Goal: Obtain resource: Download file/media

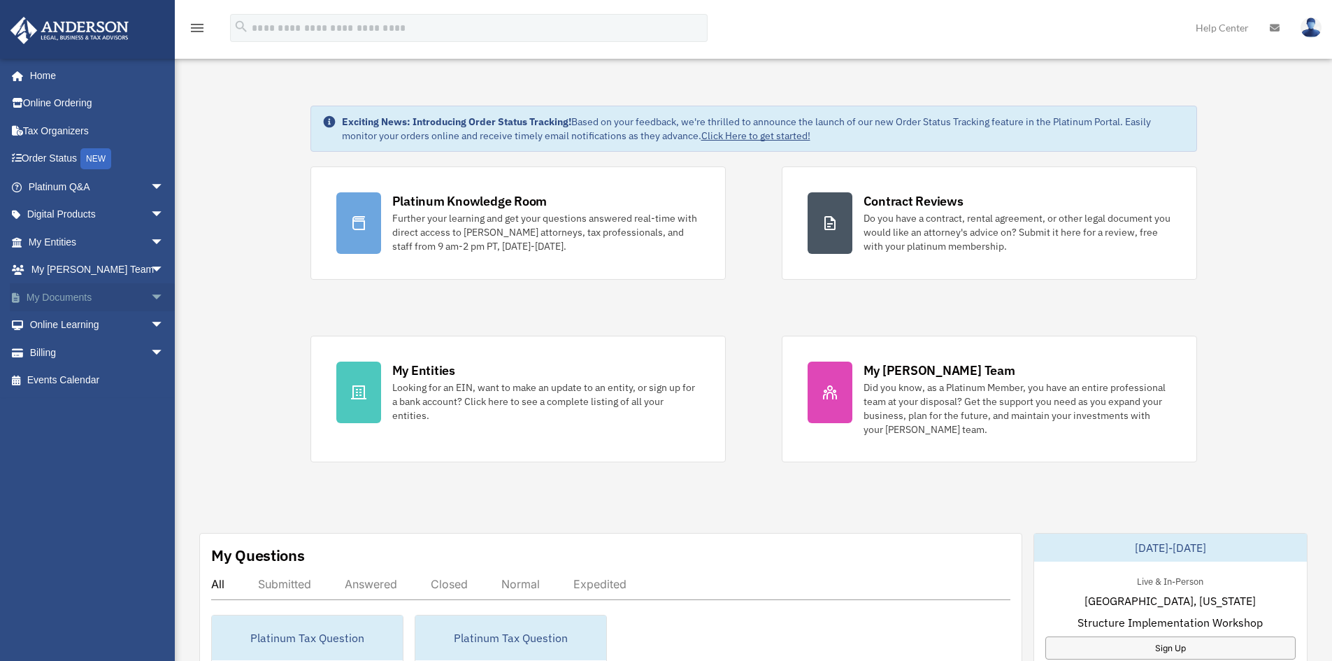
click at [59, 294] on link "My Documents arrow_drop_down" at bounding box center [98, 297] width 176 height 28
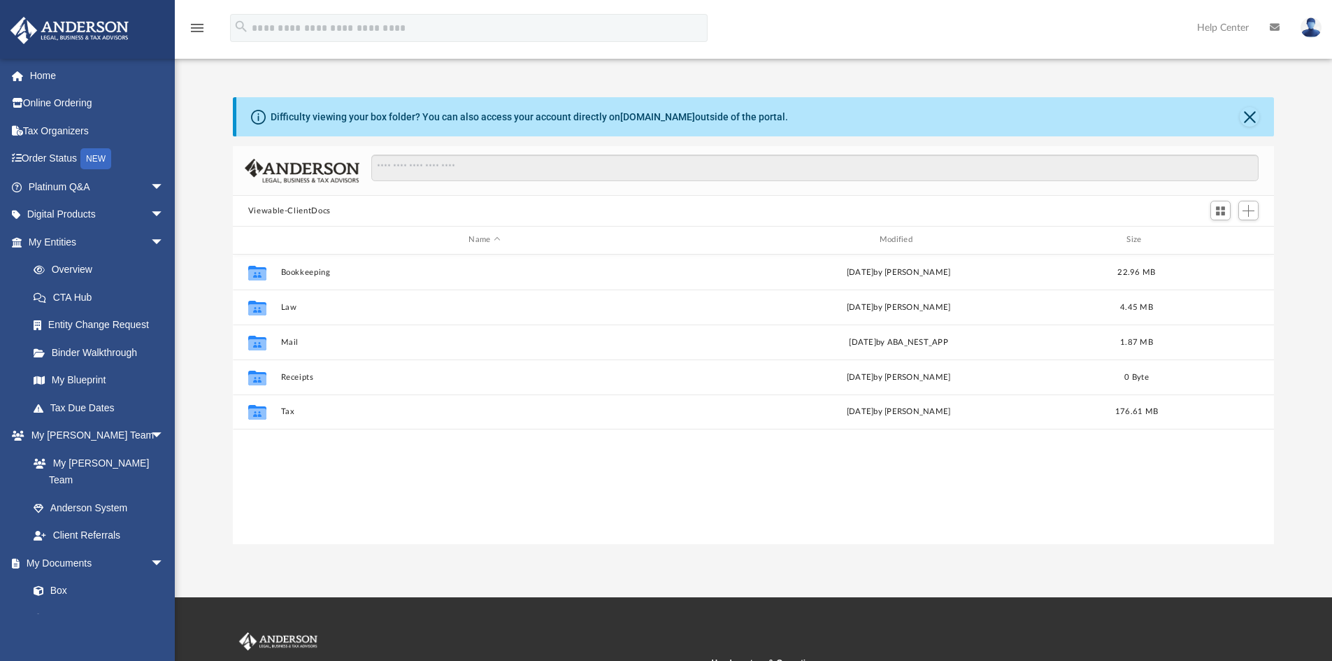
scroll to position [308, 1031]
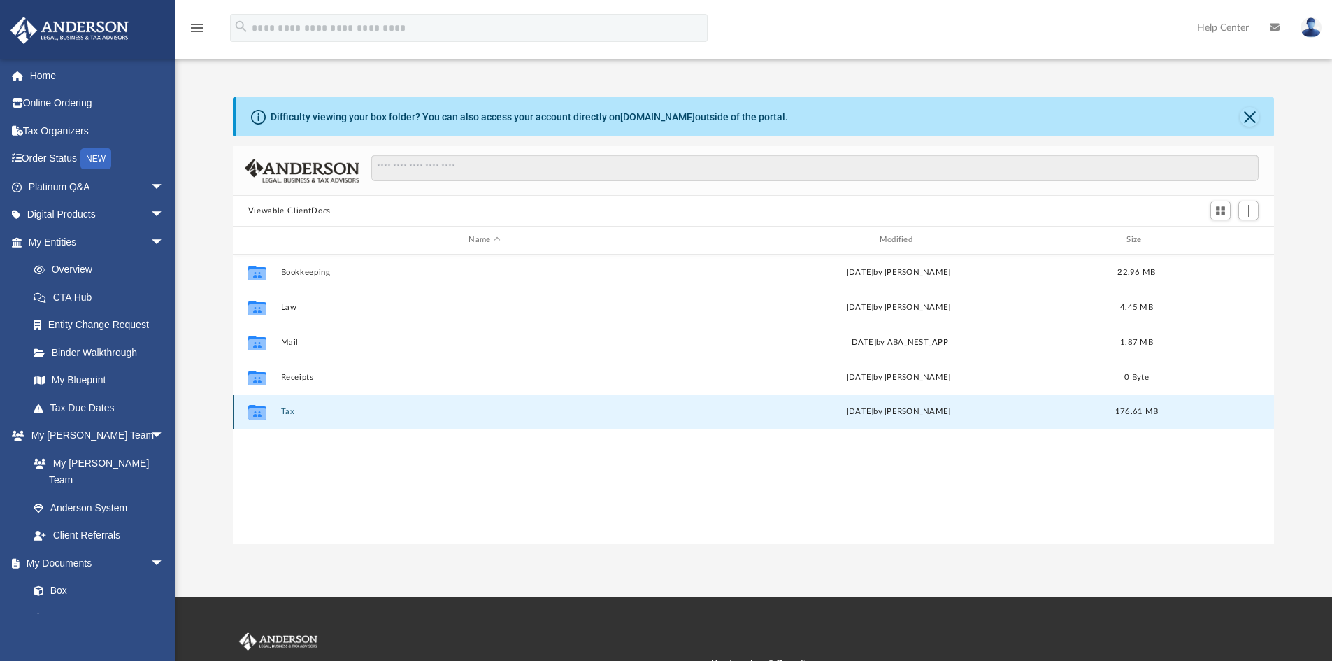
click at [284, 411] on button "Tax" at bounding box center [484, 411] width 408 height 9
click at [297, 408] on button "Pirbinder" at bounding box center [484, 412] width 408 height 9
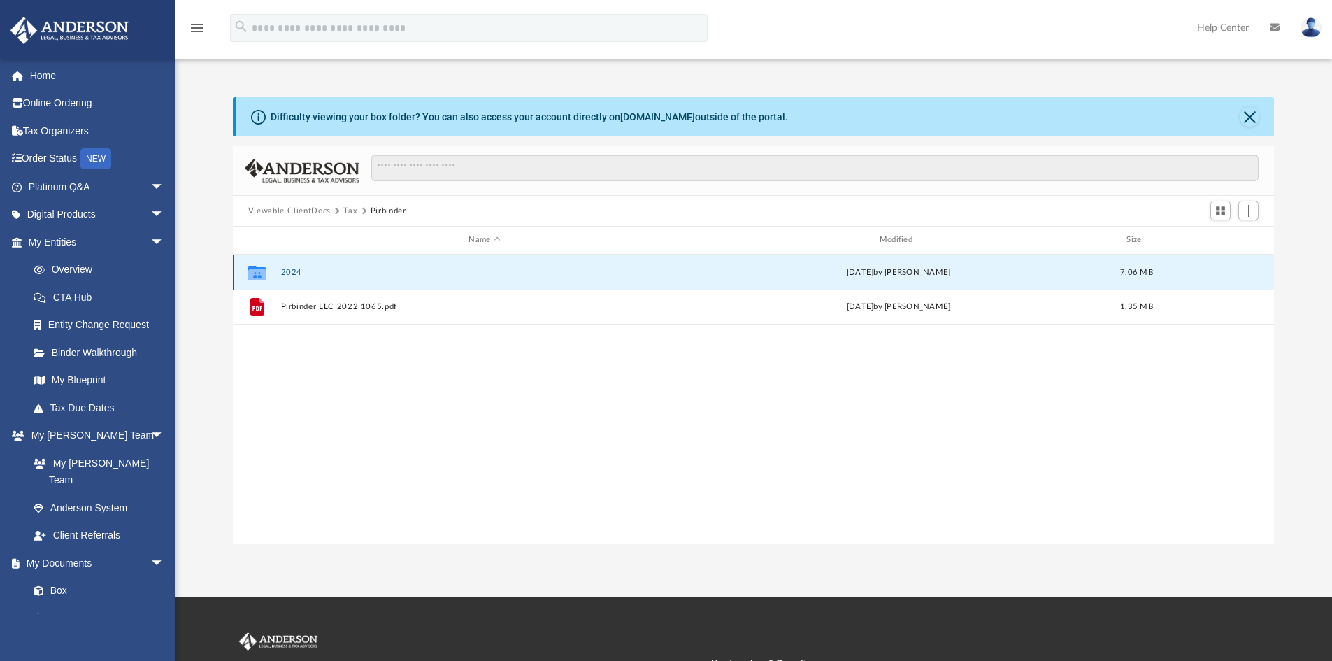
click at [290, 274] on button "2024" at bounding box center [484, 272] width 408 height 9
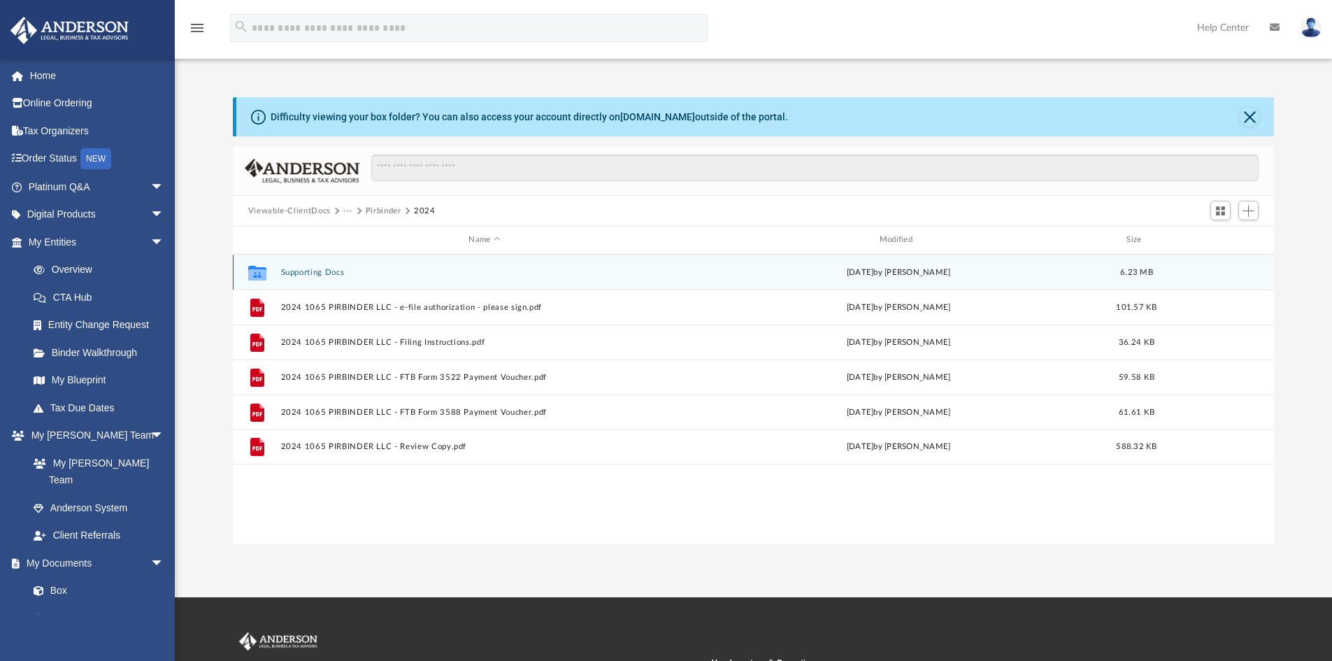
click at [320, 272] on button "Supporting Docs" at bounding box center [484, 272] width 408 height 9
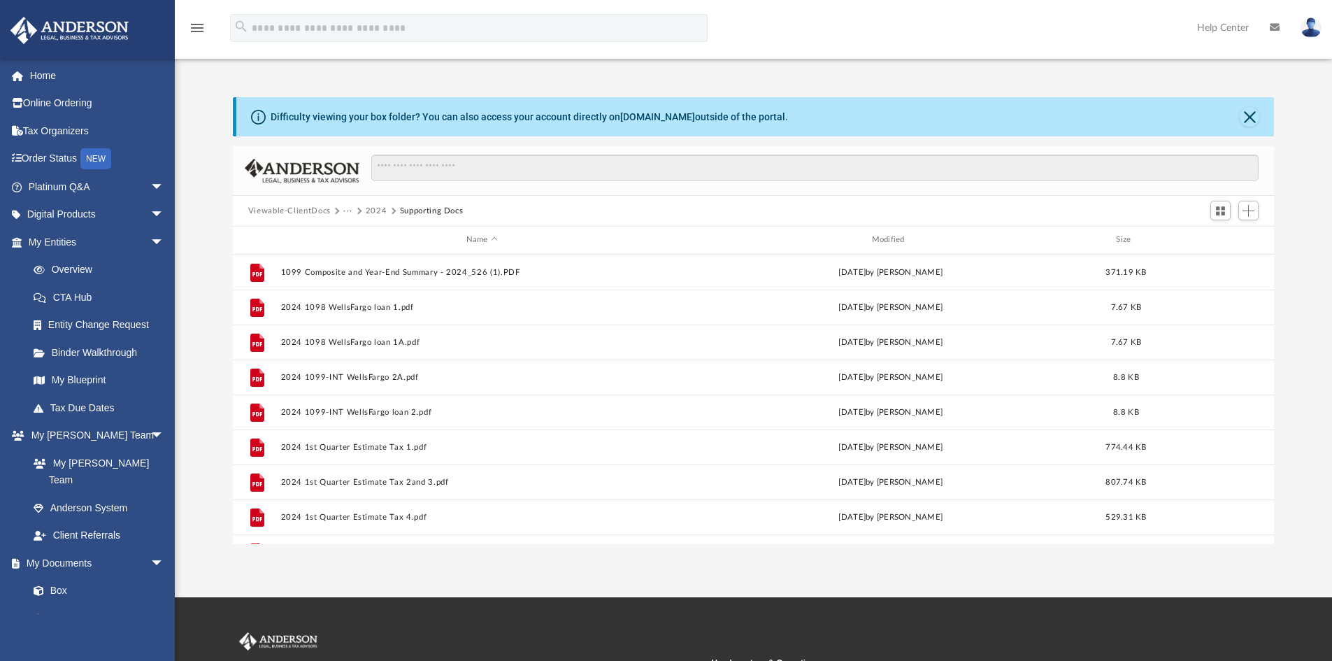
click at [382, 211] on button "2024" at bounding box center [377, 211] width 22 height 13
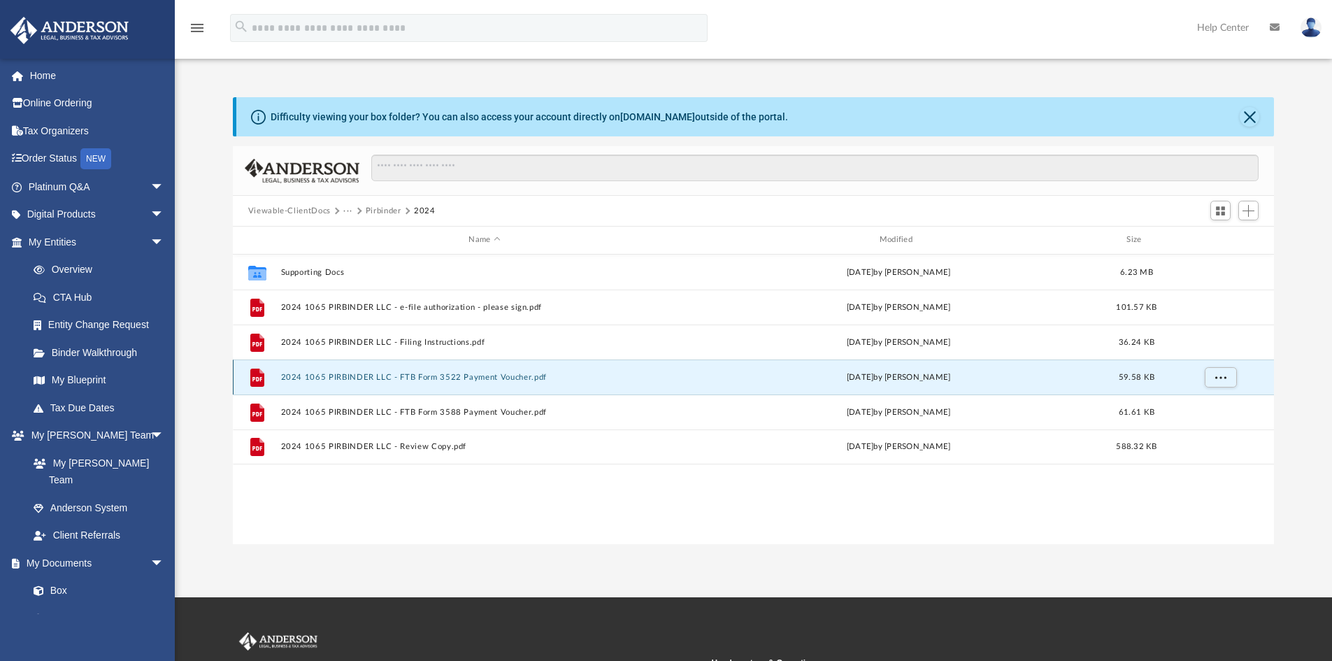
click at [412, 378] on button "2024 1065 PIRBINDER LLC - FTB Form 3522 Payment Voucher.pdf" at bounding box center [484, 377] width 408 height 9
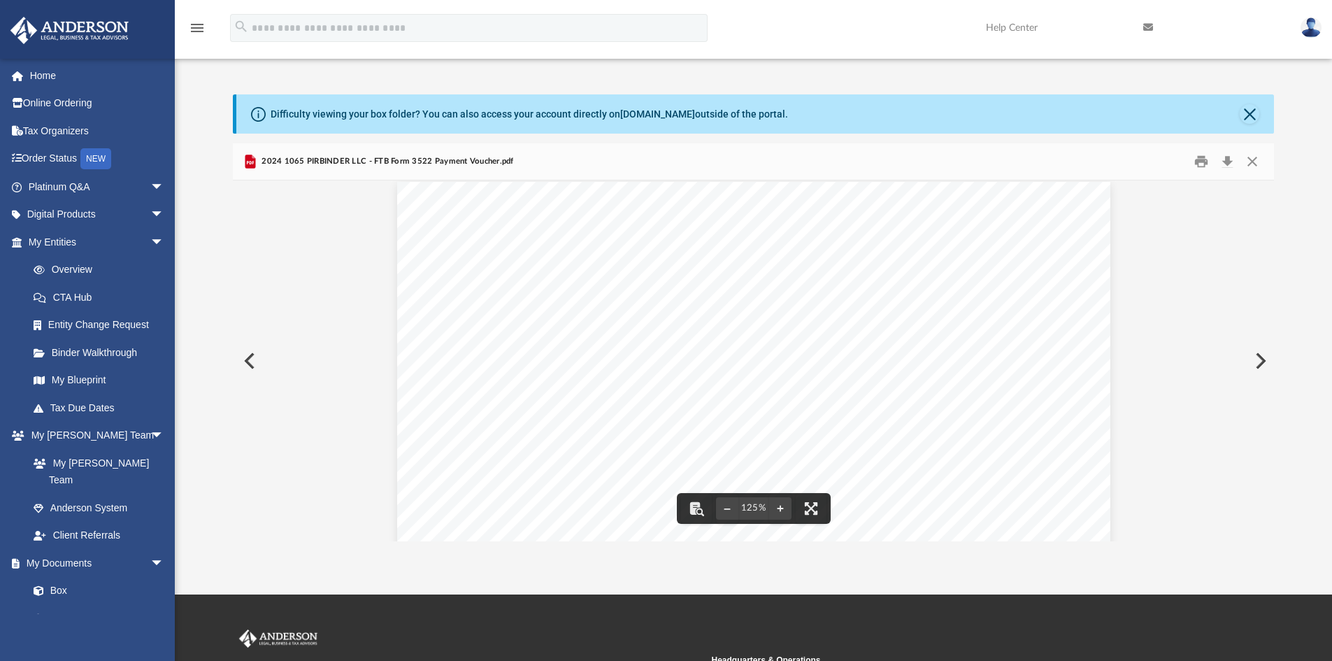
scroll to position [0, 0]
click at [1253, 159] on button "Close" at bounding box center [1252, 162] width 25 height 22
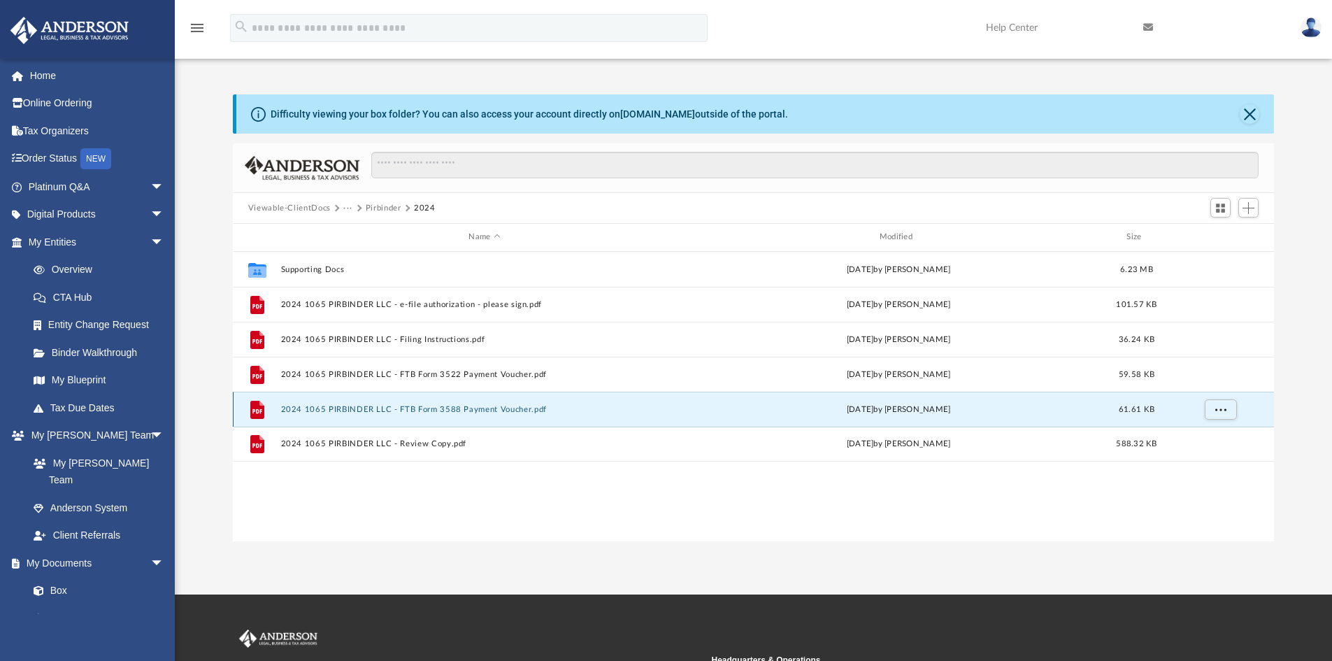
click at [383, 412] on button "2024 1065 PIRBINDER LLC - FTB Form 3588 Payment Voucher.pdf" at bounding box center [484, 409] width 408 height 9
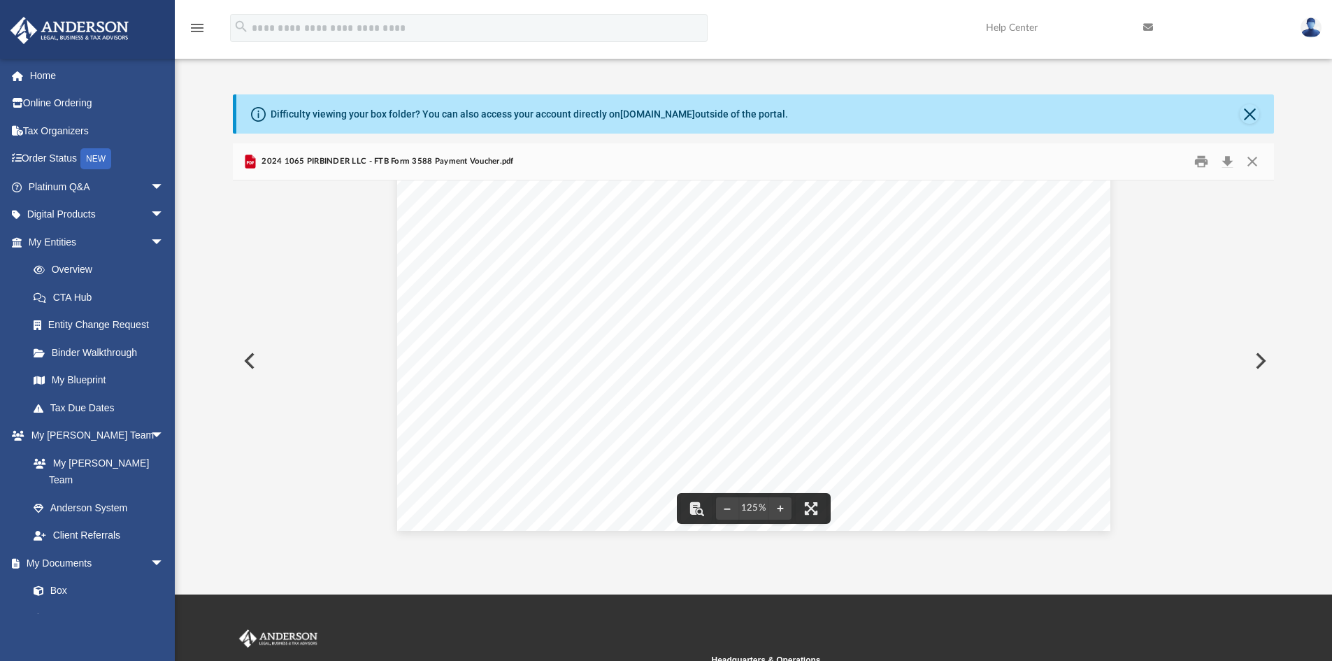
scroll to position [583, 0]
click at [1253, 164] on button "Close" at bounding box center [1252, 162] width 25 height 22
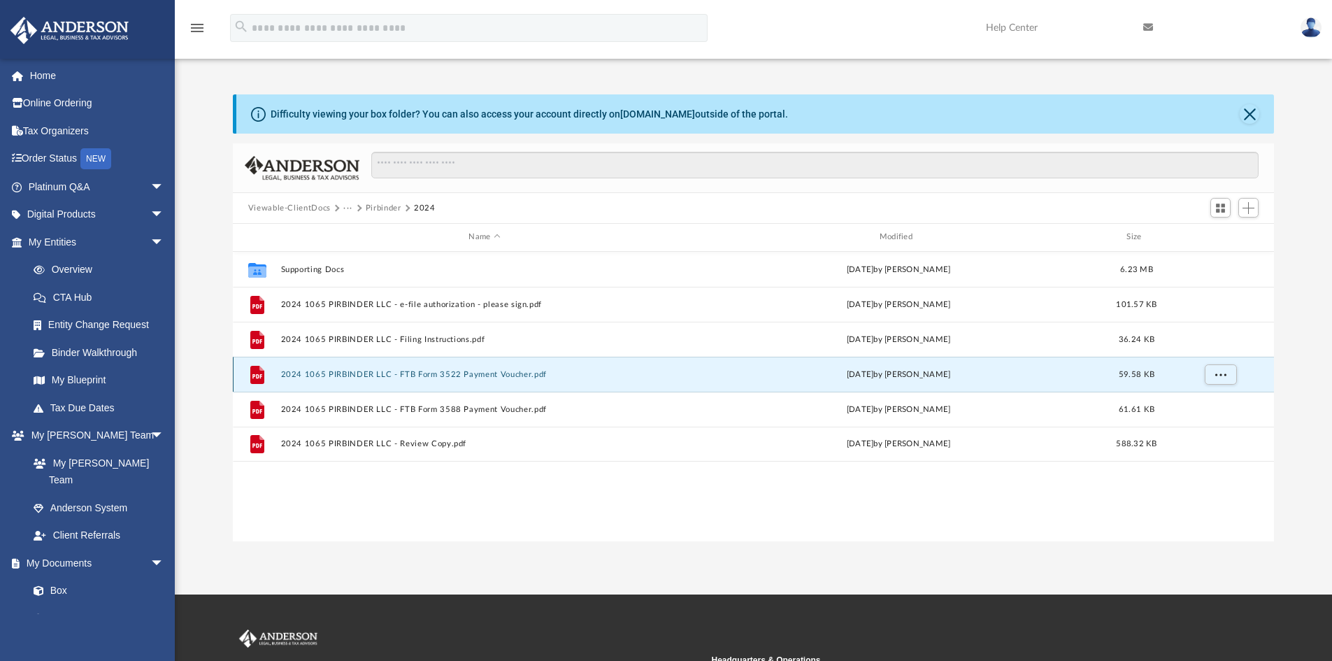
click at [466, 375] on button "2024 1065 PIRBINDER LLC - FTB Form 3522 Payment Voucher.pdf" at bounding box center [484, 374] width 408 height 9
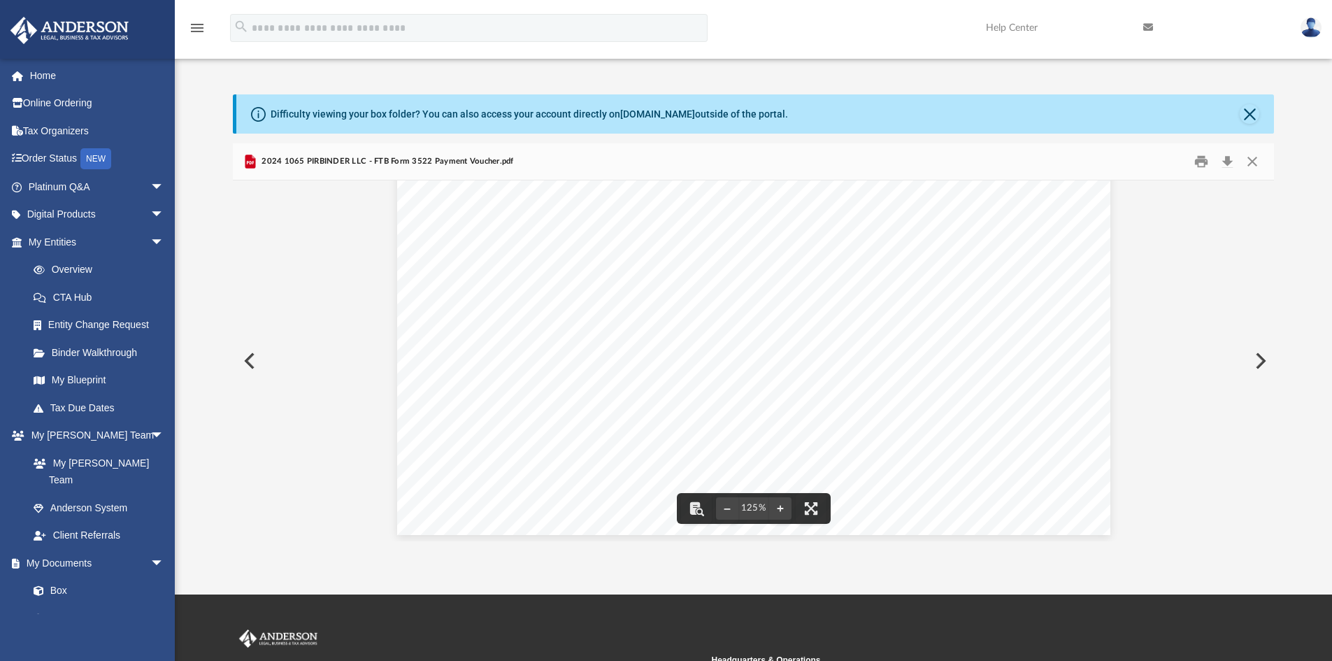
scroll to position [583, 0]
click at [1255, 159] on button "Close" at bounding box center [1252, 162] width 25 height 22
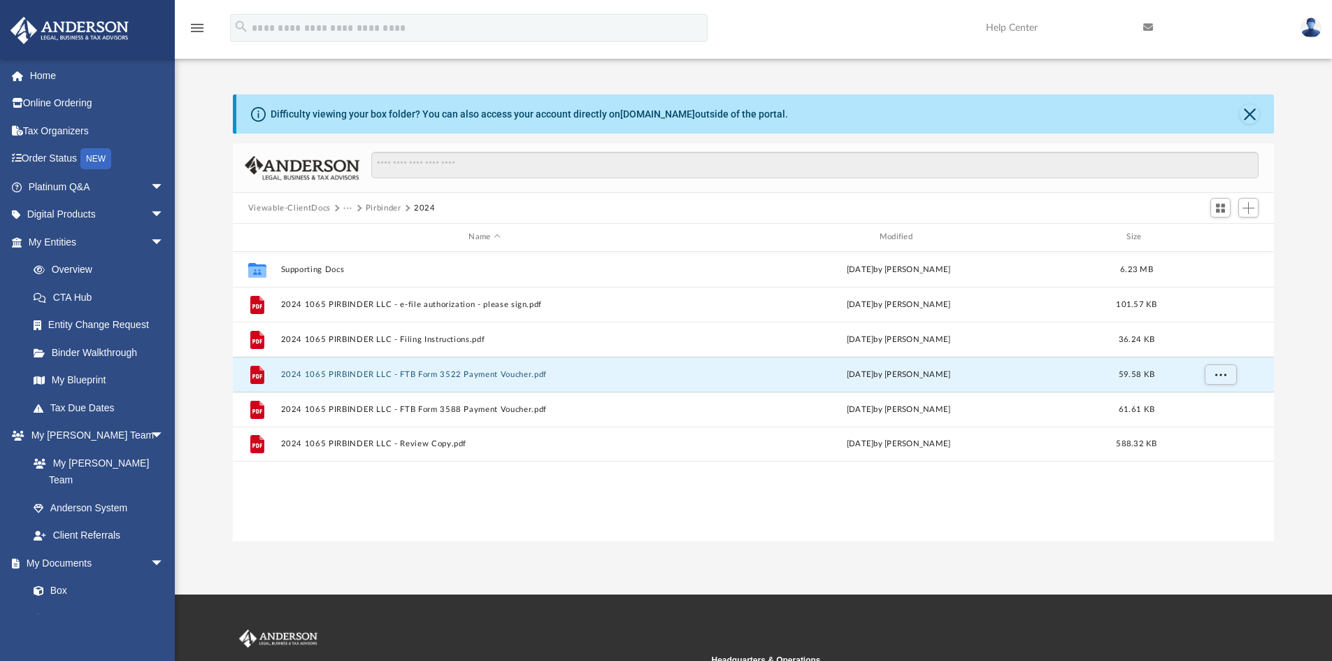
click at [369, 208] on button "Pirbinder" at bounding box center [384, 208] width 36 height 13
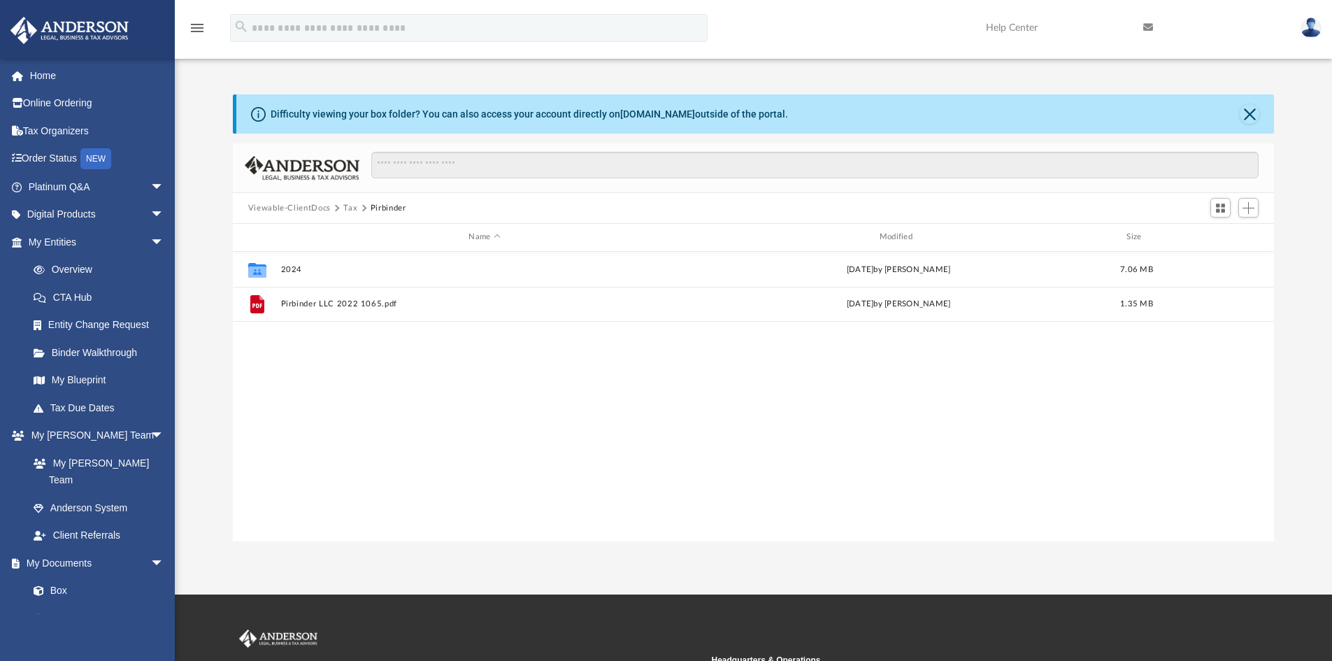
click at [313, 209] on button "Viewable-ClientDocs" at bounding box center [289, 208] width 83 height 13
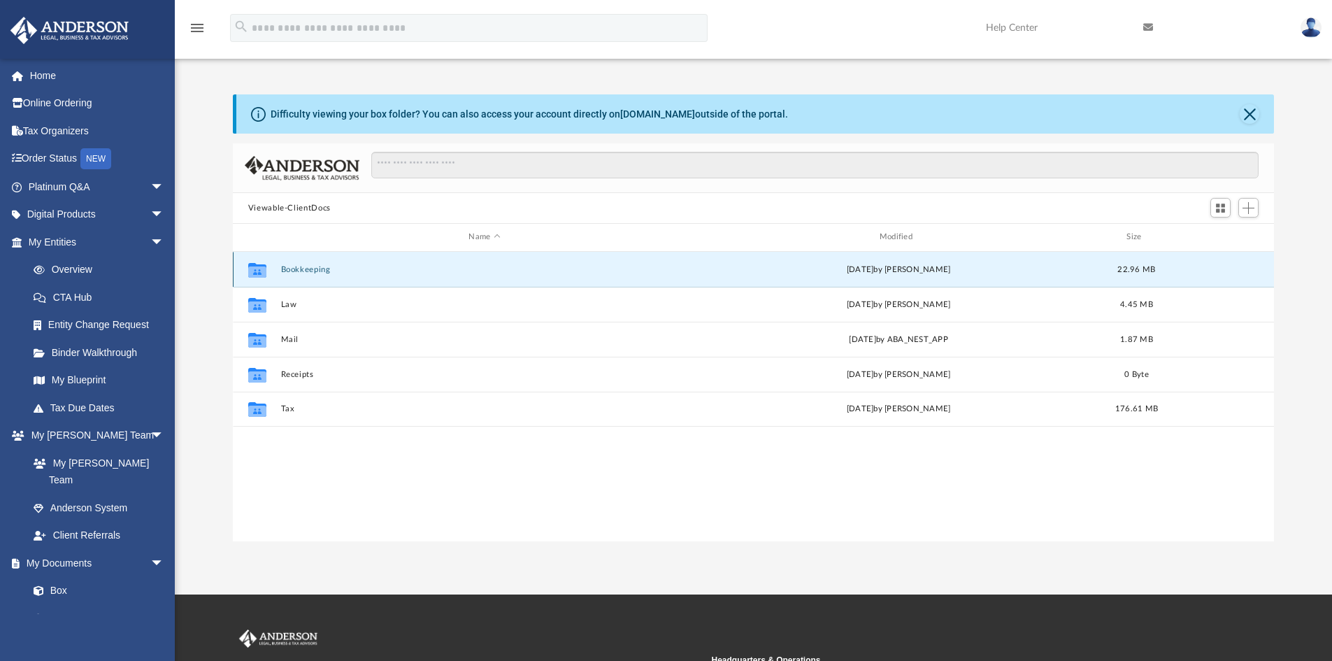
click at [304, 267] on button "Bookkeeping" at bounding box center [484, 269] width 408 height 9
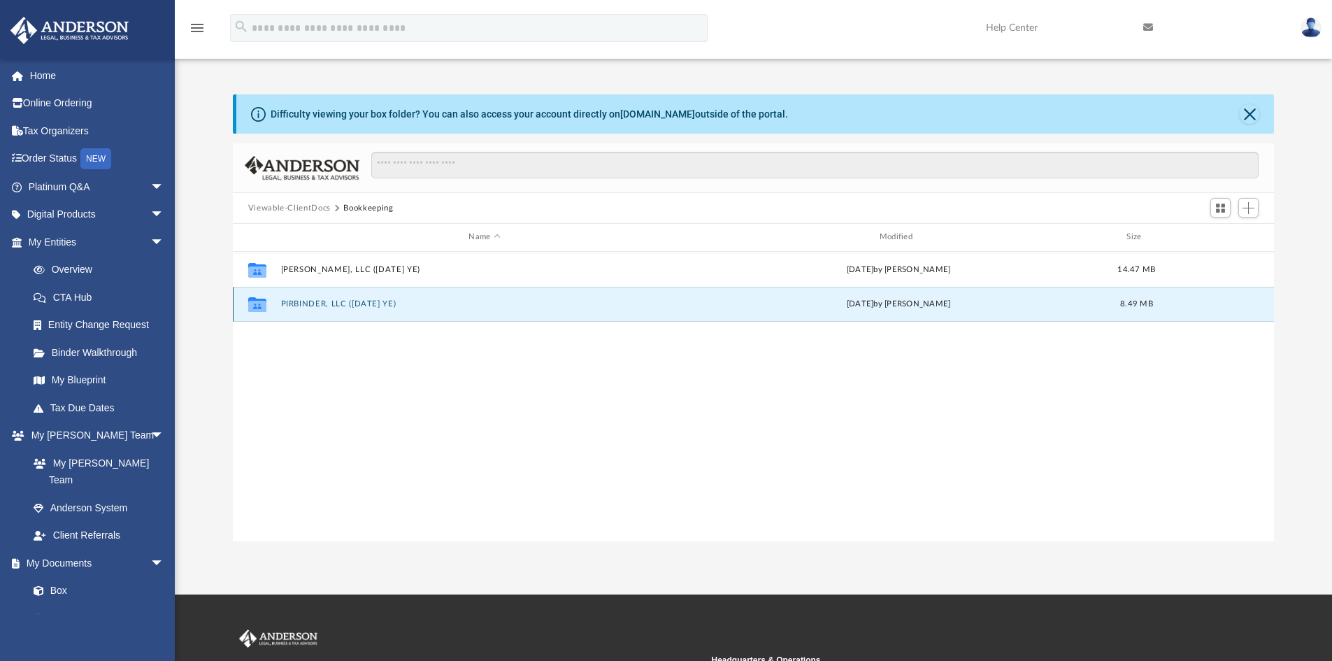
click at [306, 302] on button "PIRBINDER, LLC (1065 Dec YE)" at bounding box center [484, 303] width 408 height 9
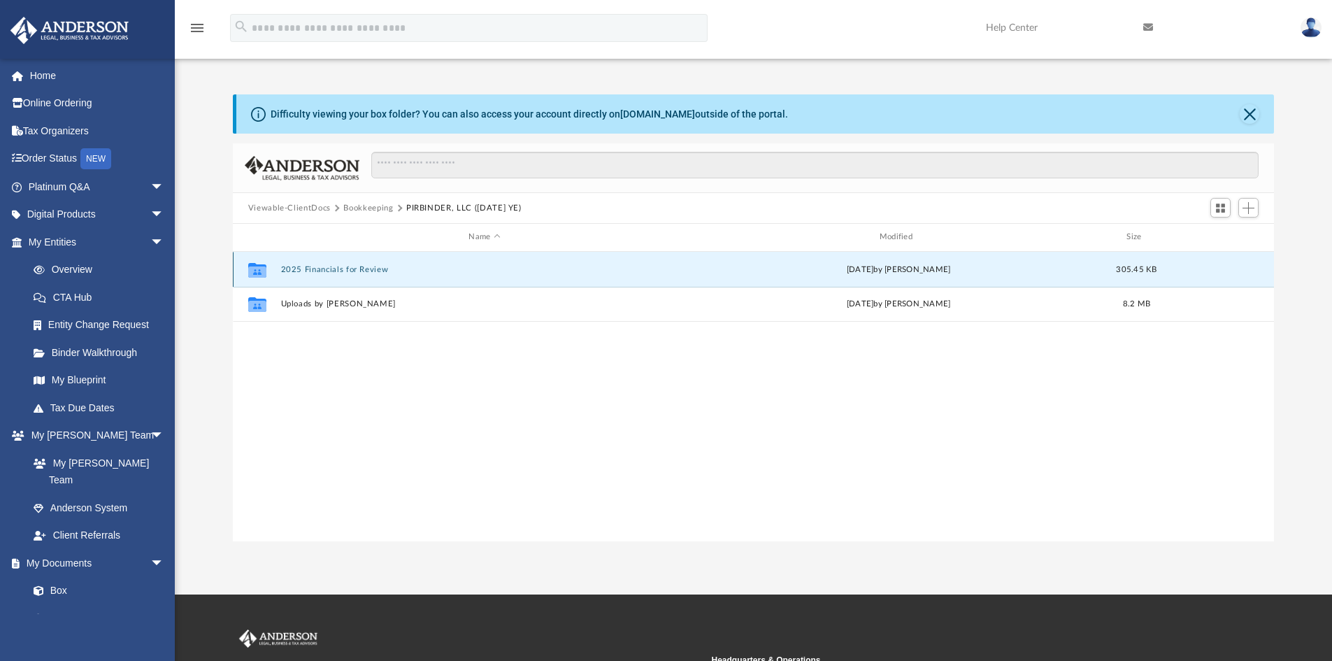
click at [325, 266] on button "2025 Financials for Review" at bounding box center [484, 269] width 408 height 9
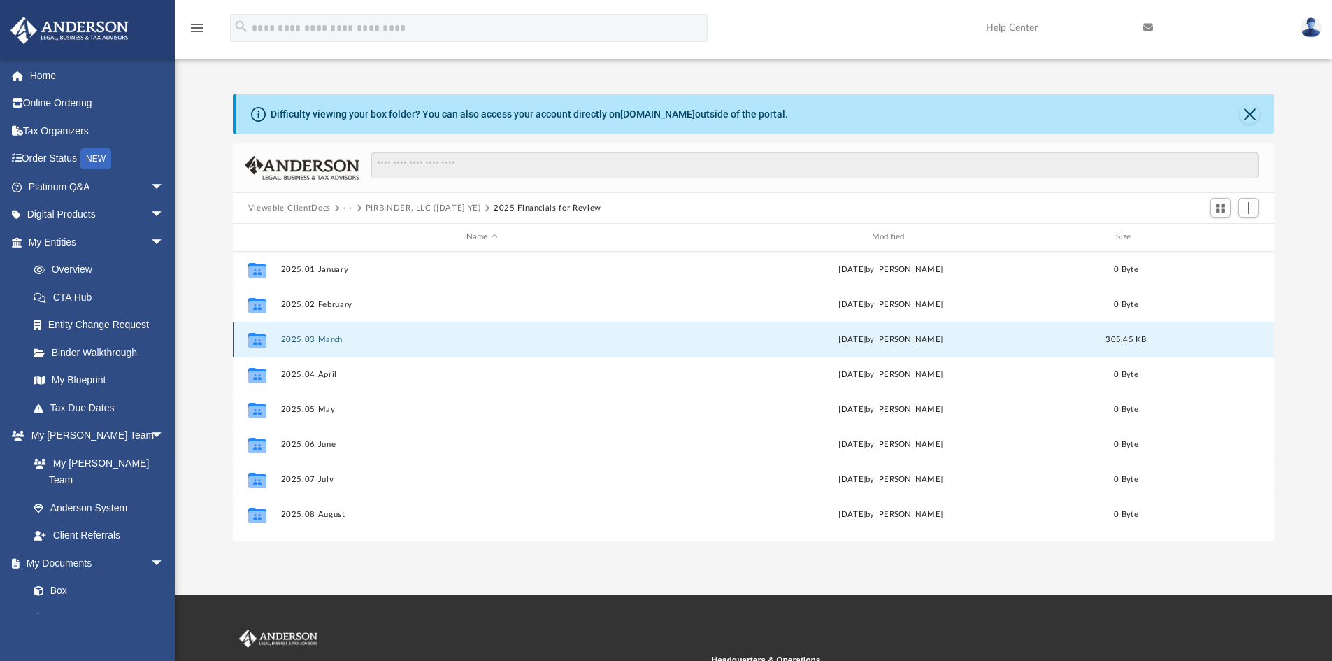
click at [292, 341] on button "2025.03 March" at bounding box center [481, 339] width 403 height 9
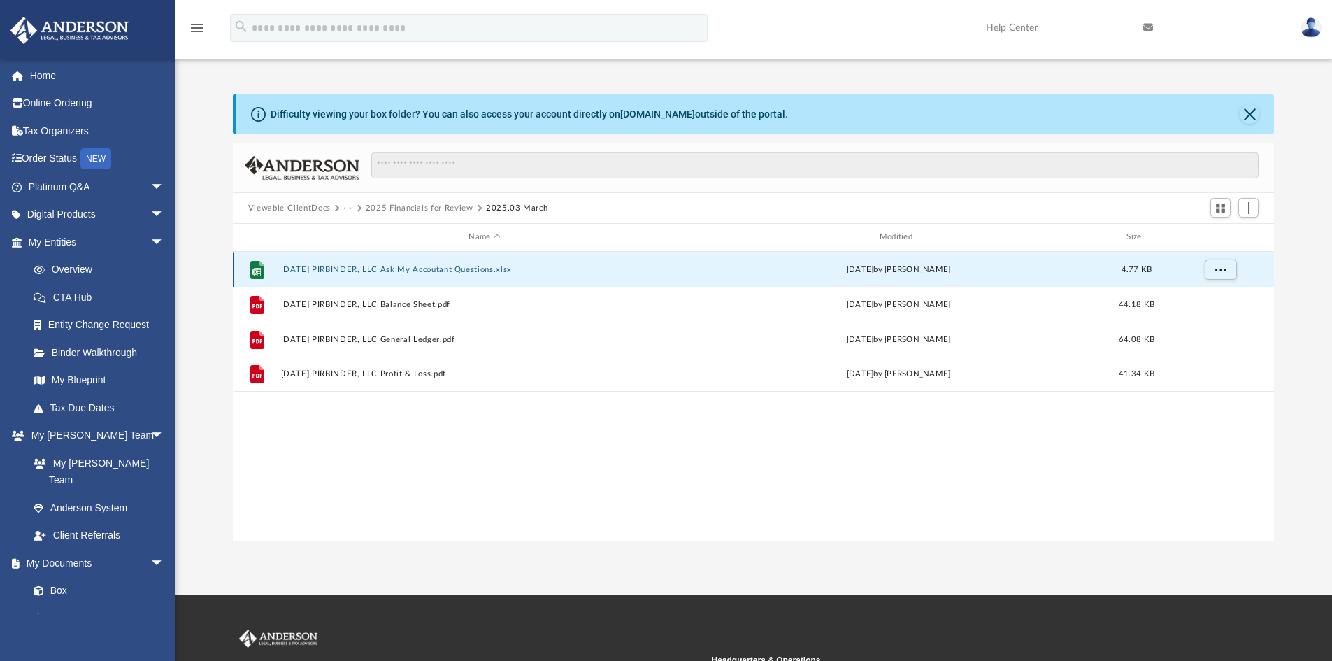
click at [441, 271] on button "2025.03.31 PIRBINDER, LLC Ask My Accoutant Questions.xlsx" at bounding box center [484, 269] width 408 height 9
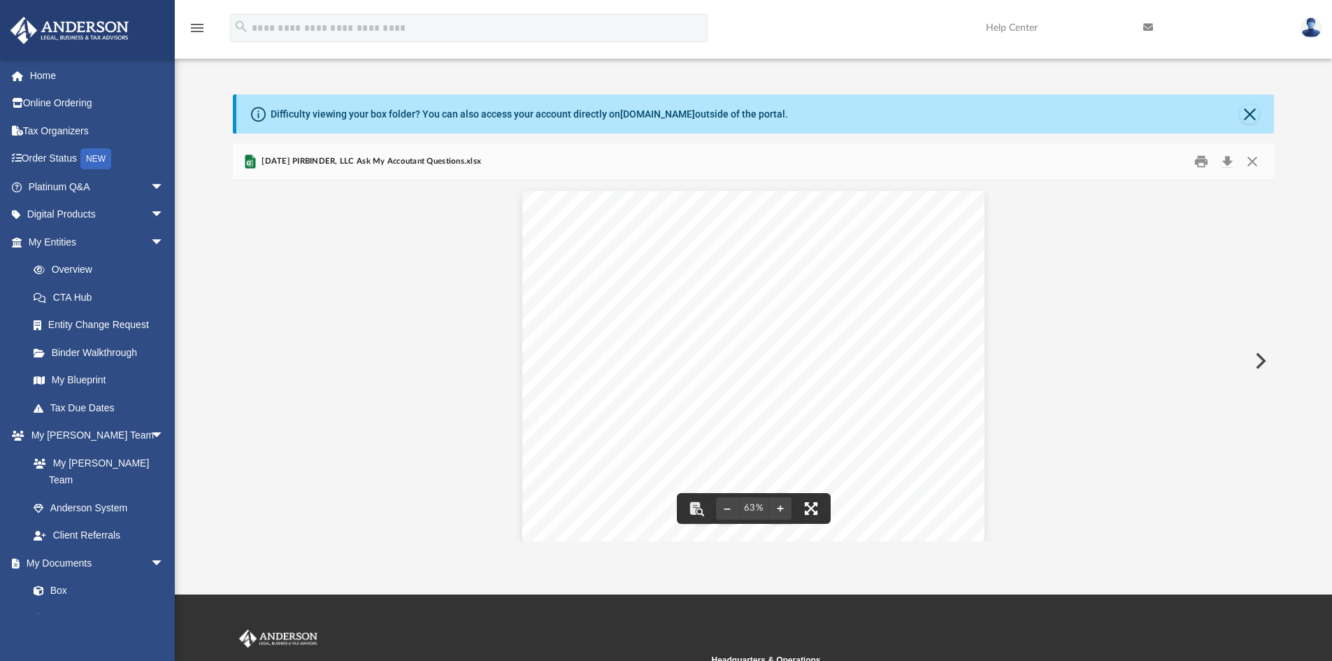
click at [811, 505] on button "File preview" at bounding box center [811, 508] width 31 height 31
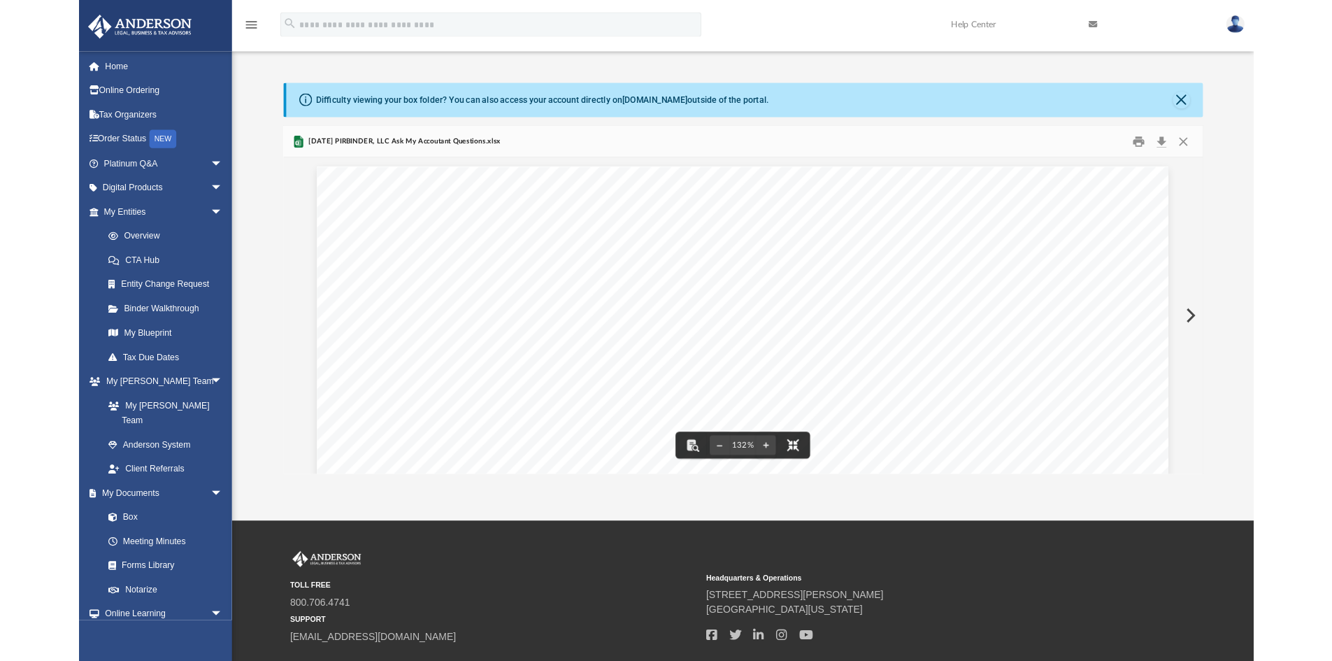
scroll to position [308, 1031]
